Goal: Information Seeking & Learning: Learn about a topic

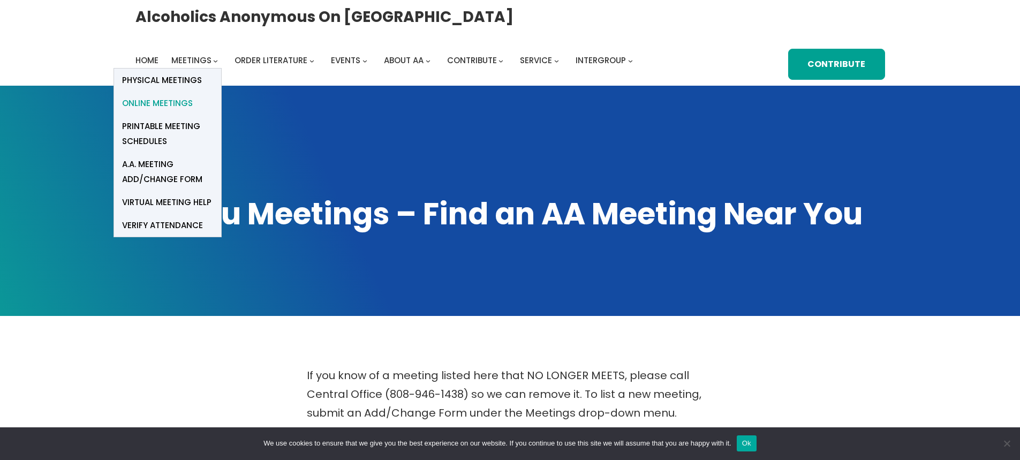
click at [169, 99] on span "Online Meetings" at bounding box center [157, 103] width 71 height 15
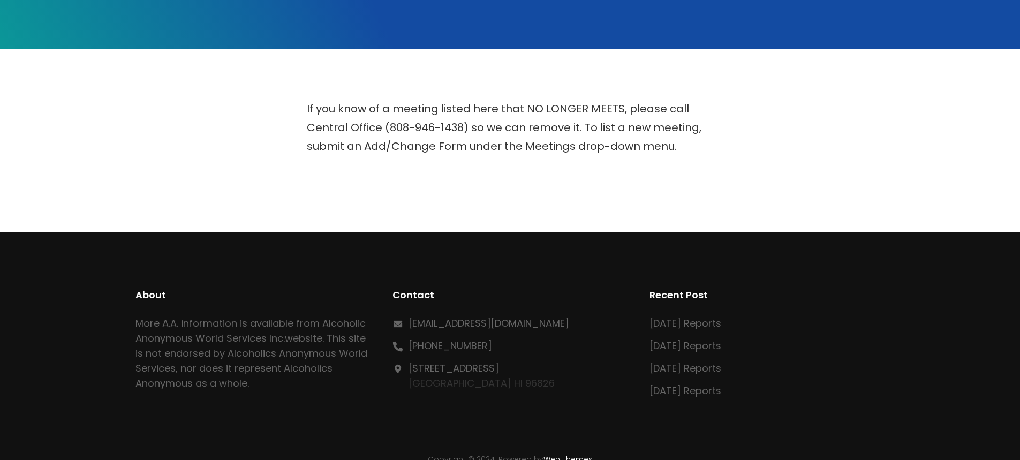
scroll to position [268, 0]
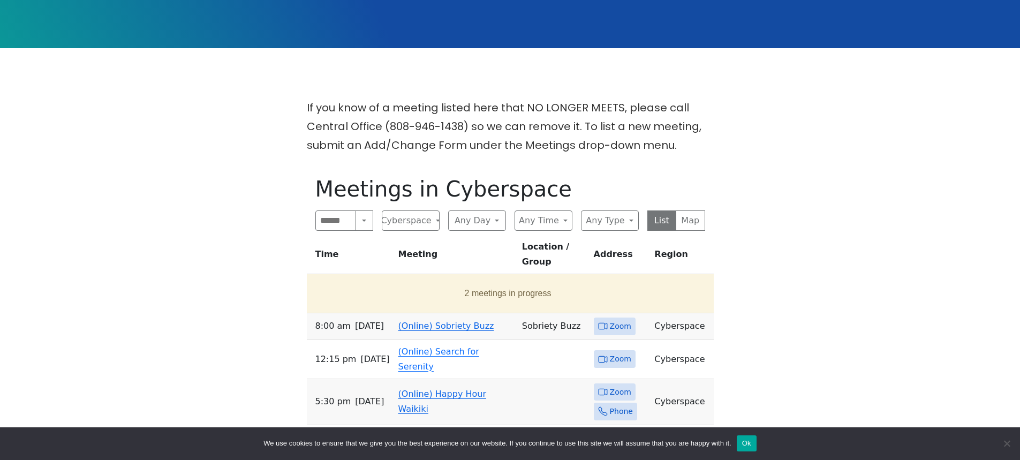
click at [431, 321] on link "(Online) Sobriety Buzz" at bounding box center [446, 326] width 96 height 10
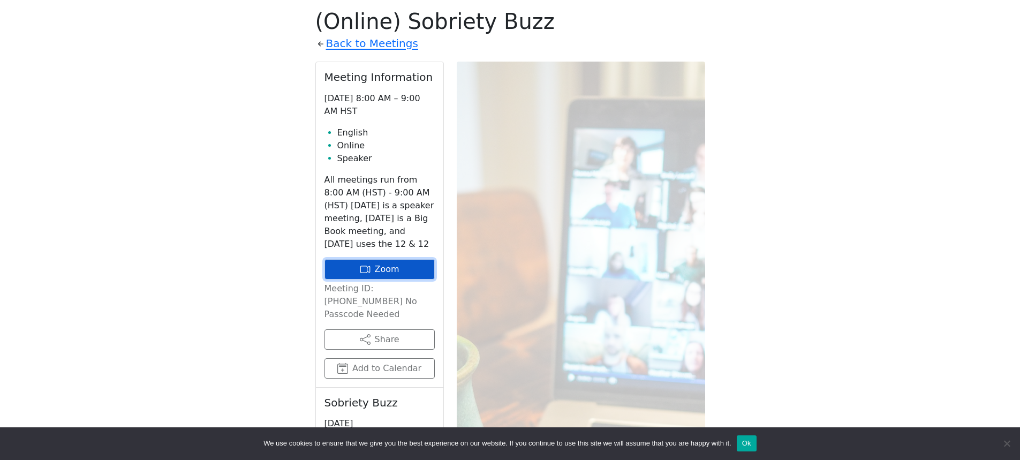
click at [385, 264] on link "Zoom" at bounding box center [379, 269] width 110 height 20
